Goal: Obtain resource: Download file/media

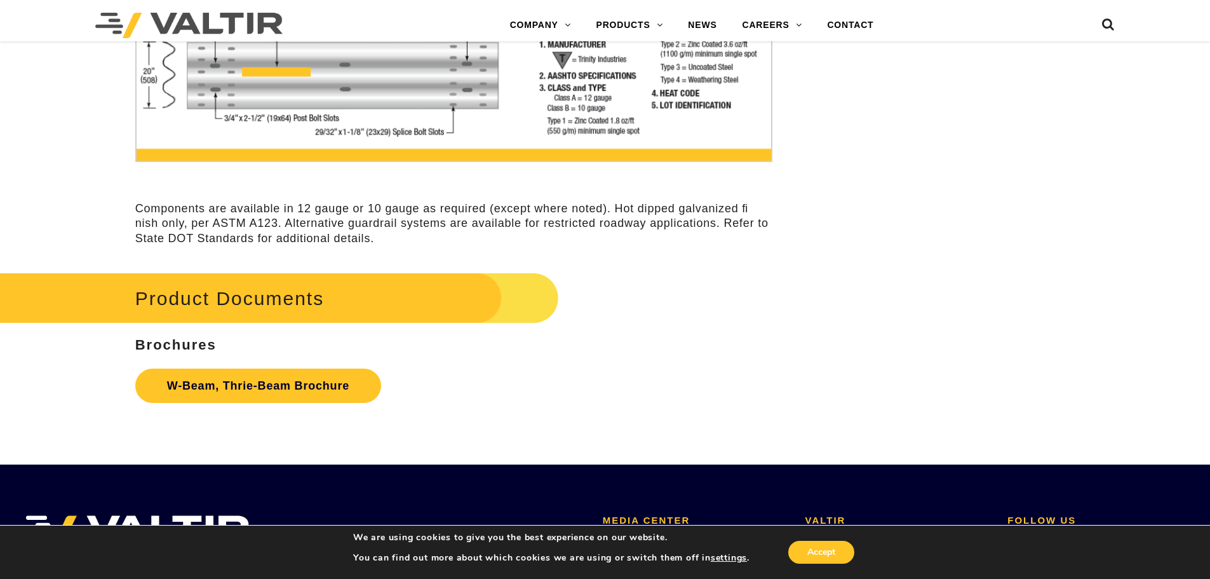
scroll to position [3935, 0]
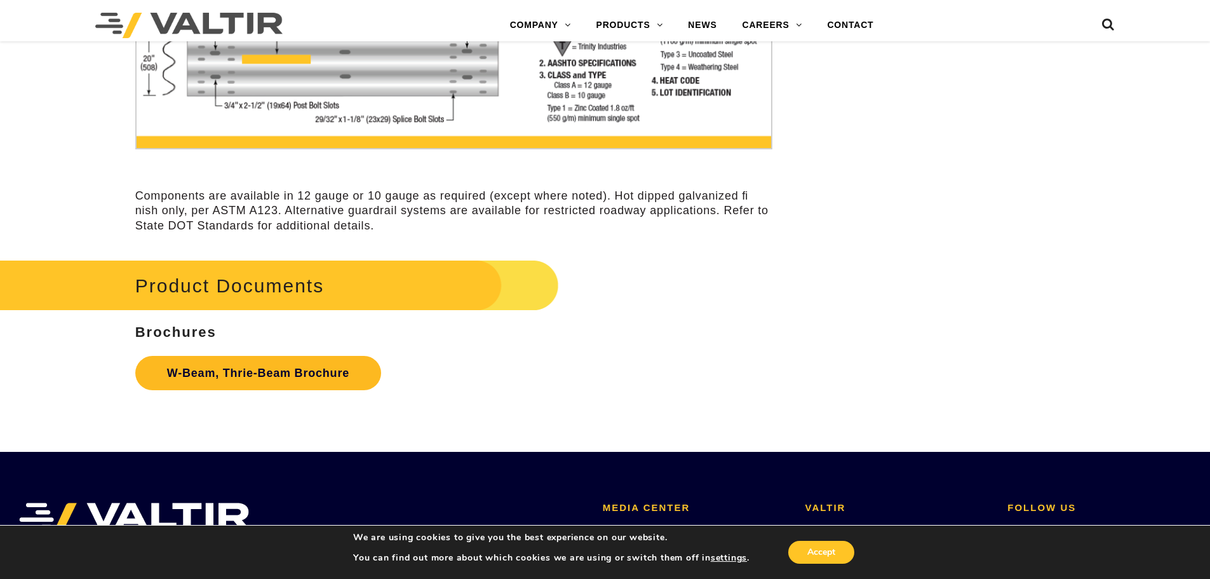
click at [328, 379] on link "W-Beam, Thrie-Beam Brochure" at bounding box center [258, 373] width 246 height 34
click at [678, 316] on div "Product Documents Brochures W-Beam, Thrie-Beam Brochure" at bounding box center [453, 326] width 637 height 140
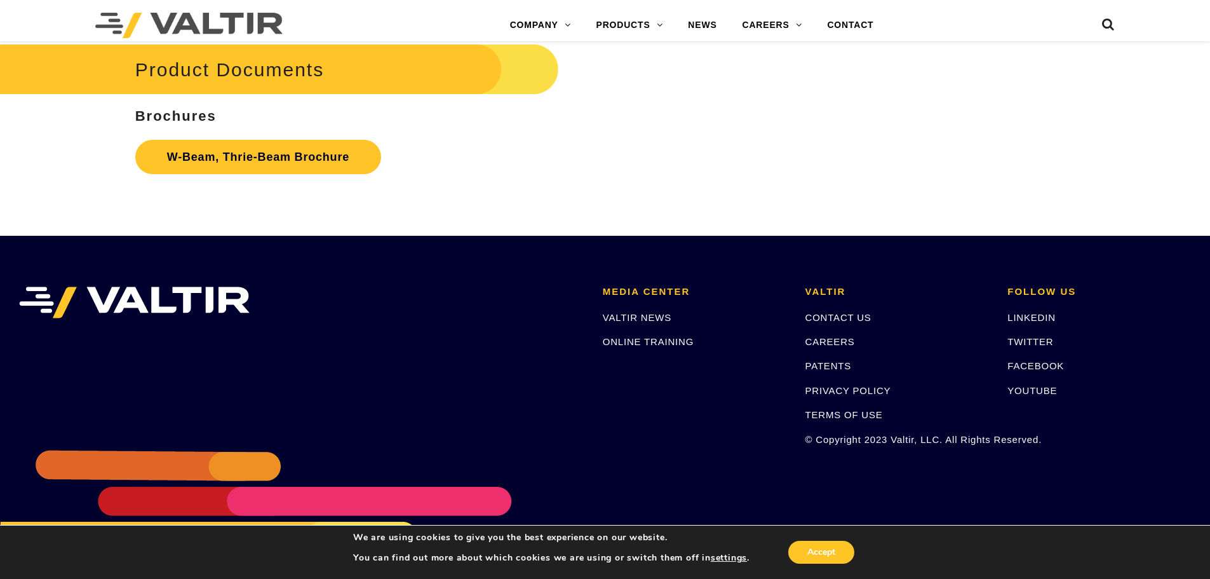
scroll to position [4189, 0]
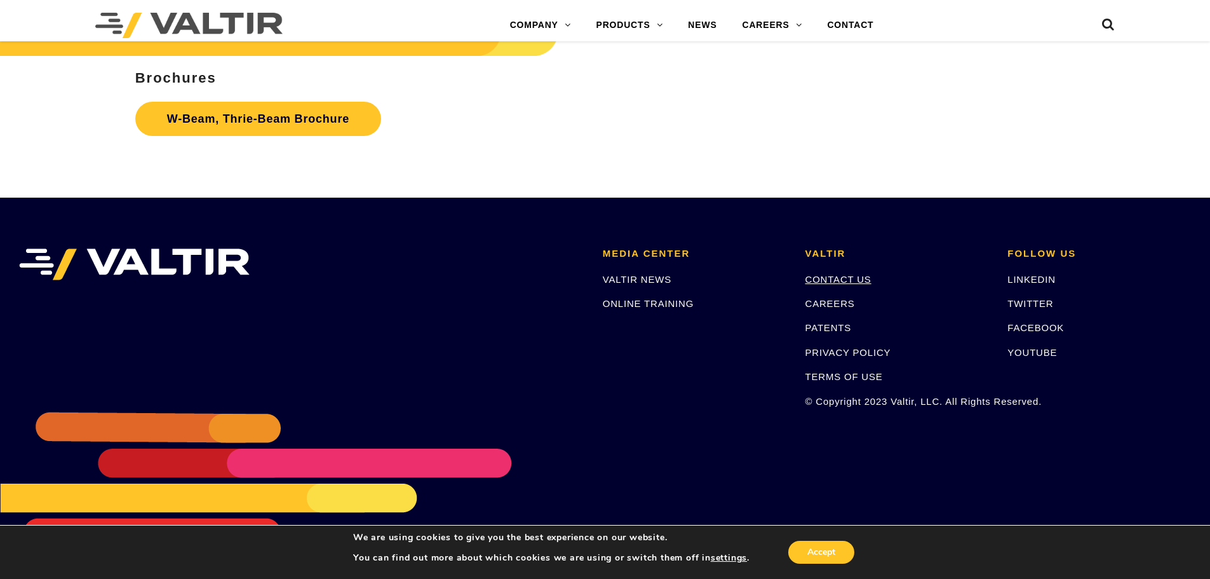
click at [852, 277] on link "CONTACT US" at bounding box center [838, 279] width 66 height 11
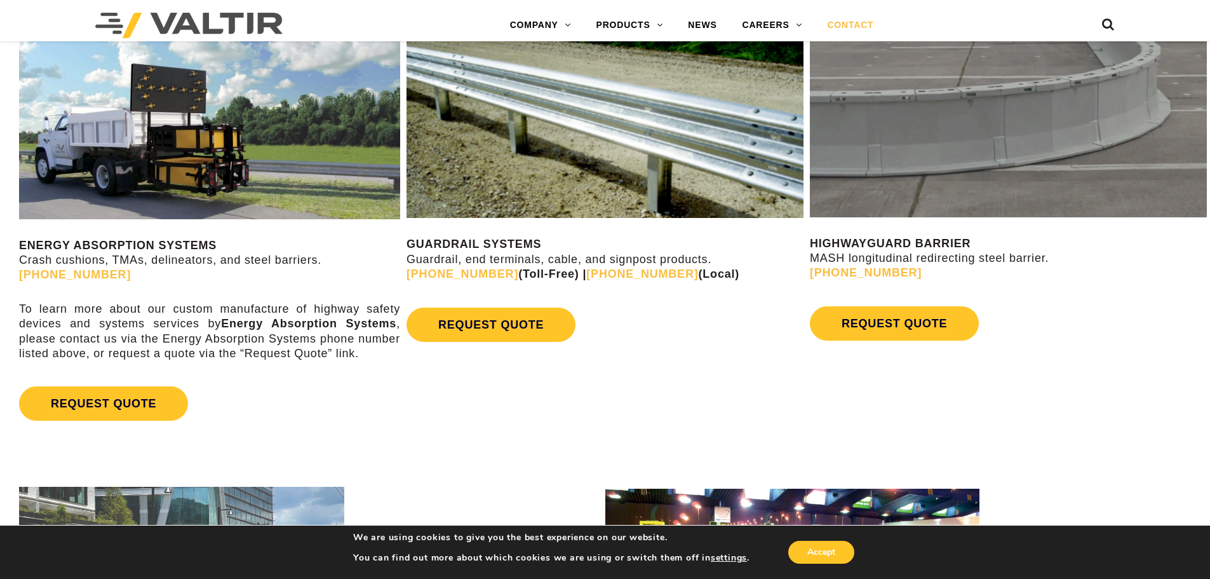
scroll to position [762, 0]
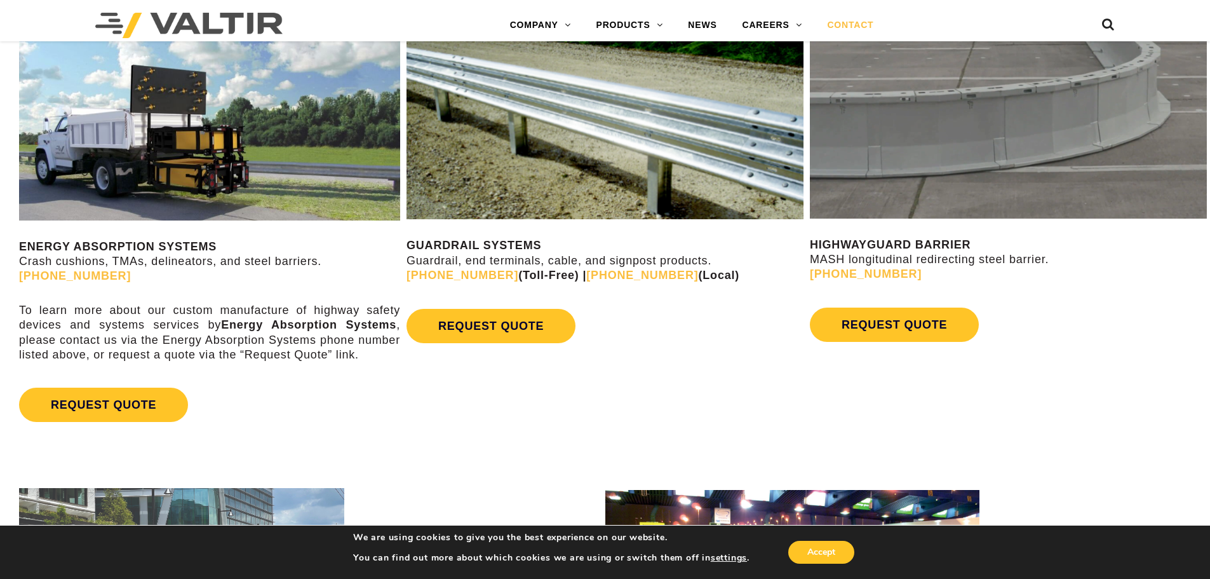
click at [643, 311] on div "REQUEST QUOTE" at bounding box center [604, 325] width 397 height 47
